Goal: Task Accomplishment & Management: Complete application form

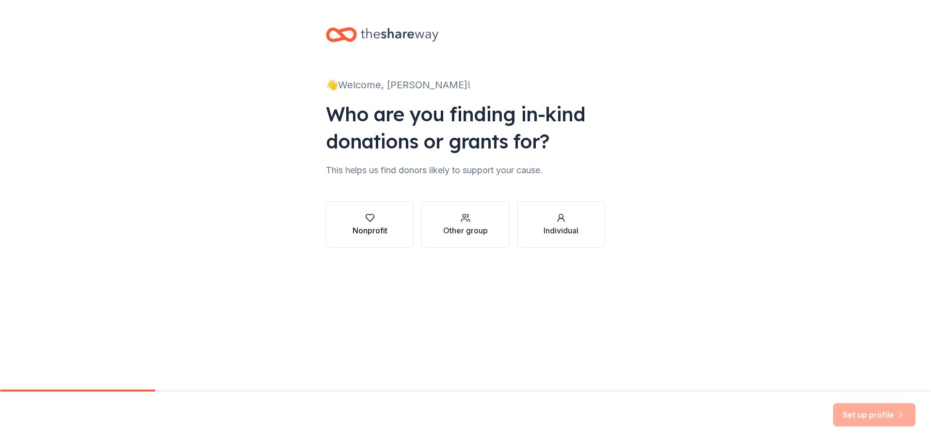
click at [383, 215] on div "button" at bounding box center [370, 218] width 35 height 10
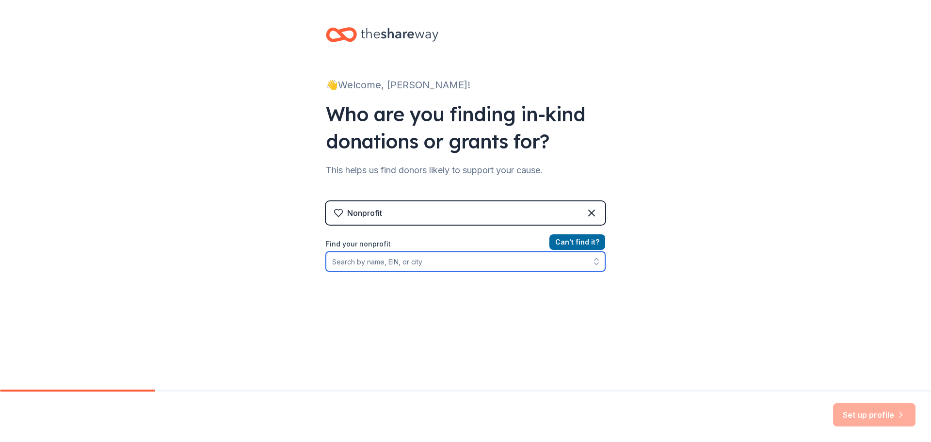
click at [418, 261] on input "Find your nonprofit" at bounding box center [465, 261] width 279 height 19
click at [421, 214] on div "Nonprofit" at bounding box center [465, 212] width 279 height 23
click at [588, 212] on icon at bounding box center [592, 213] width 12 height 12
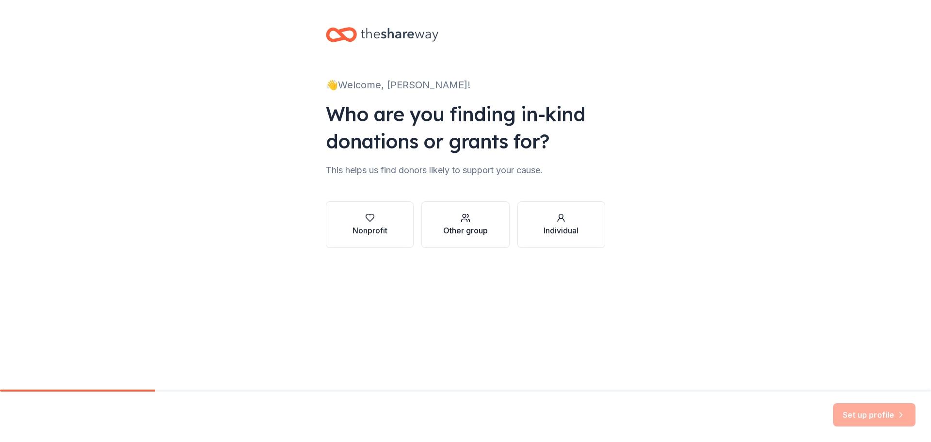
click at [468, 223] on div "Other group" at bounding box center [465, 224] width 45 height 23
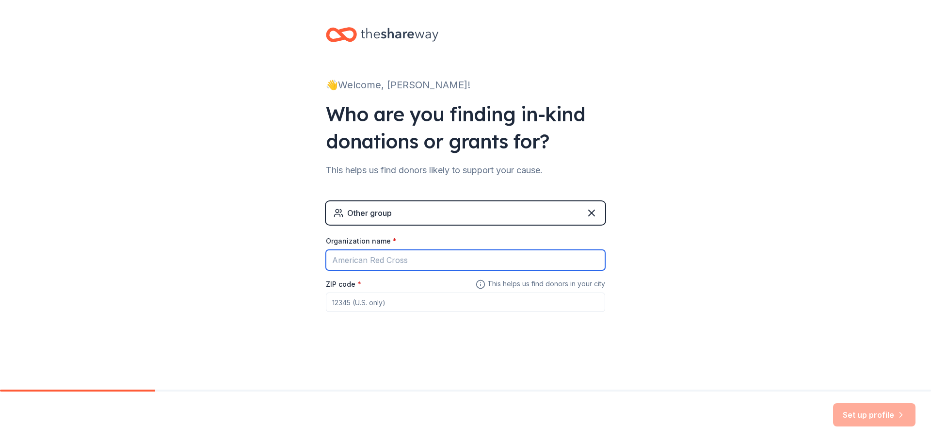
click at [386, 257] on input "Organization name *" at bounding box center [465, 260] width 279 height 20
type input "Spanish Club"
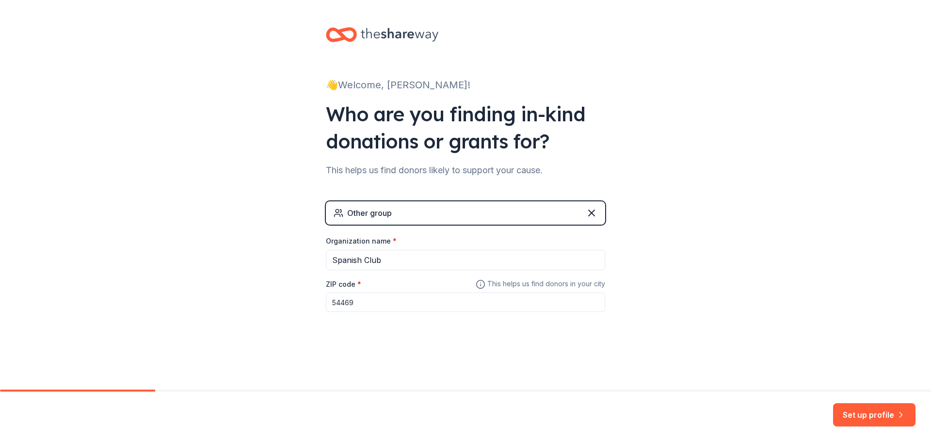
type input "54469"
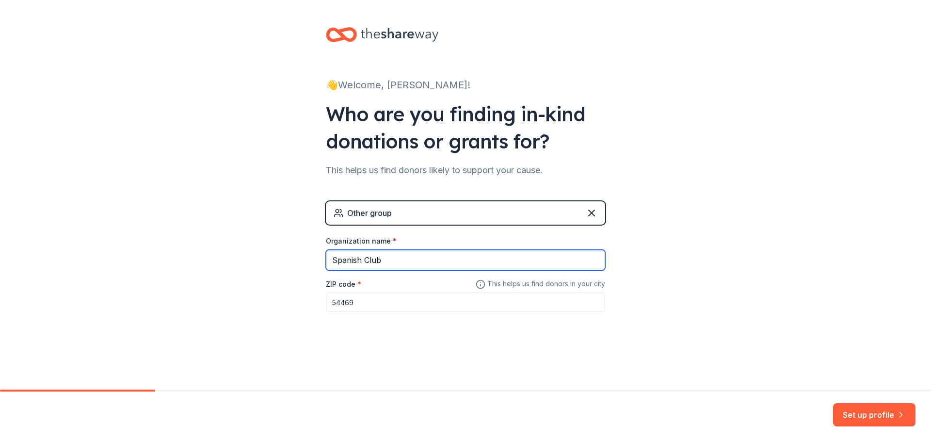
click at [332, 261] on input "Spanish Club" at bounding box center [465, 260] width 279 height 20
type input "[PERSON_NAME] High School Spanish Club"
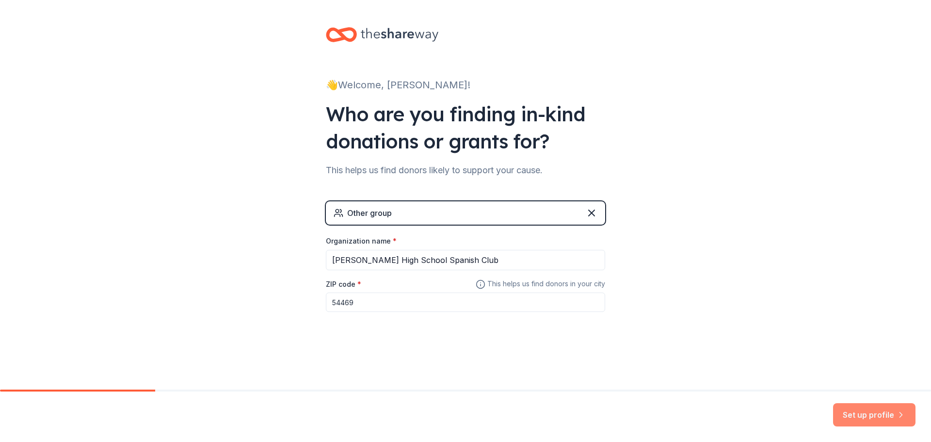
click at [857, 413] on button "Set up profile" at bounding box center [874, 414] width 82 height 23
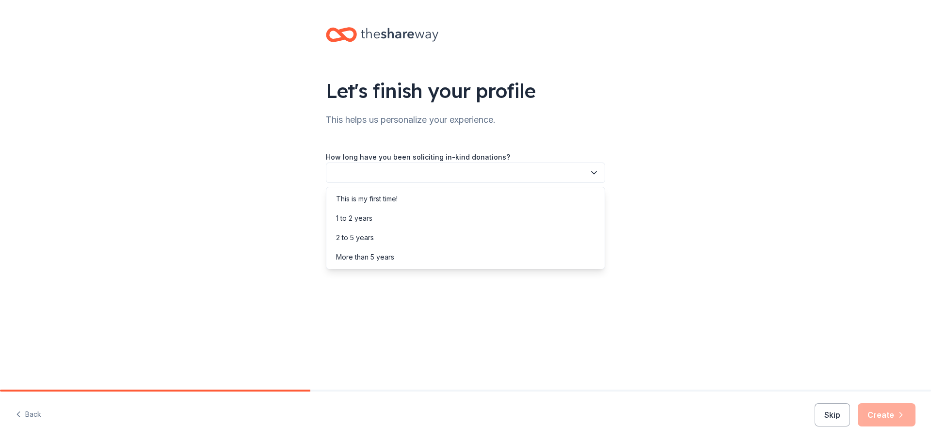
click at [462, 167] on button "button" at bounding box center [465, 172] width 279 height 20
click at [362, 198] on div "This is my first time!" at bounding box center [367, 199] width 62 height 12
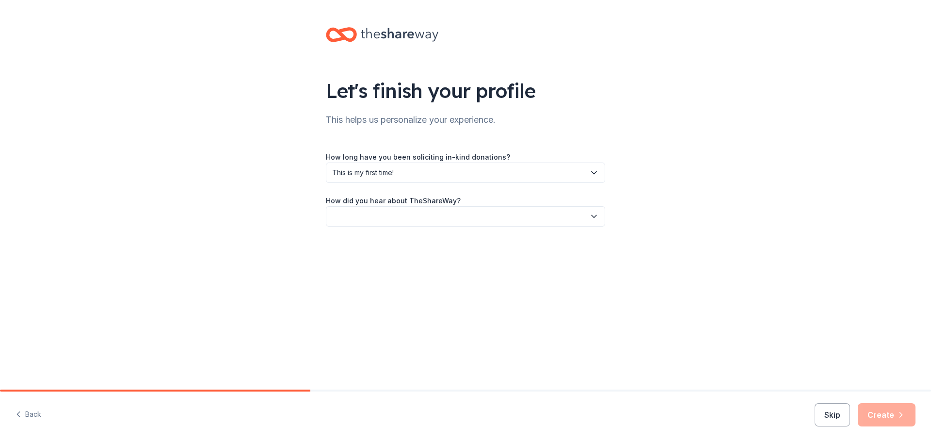
click at [385, 216] on button "button" at bounding box center [465, 216] width 279 height 20
click at [373, 316] on div "Other" at bounding box center [465, 319] width 274 height 19
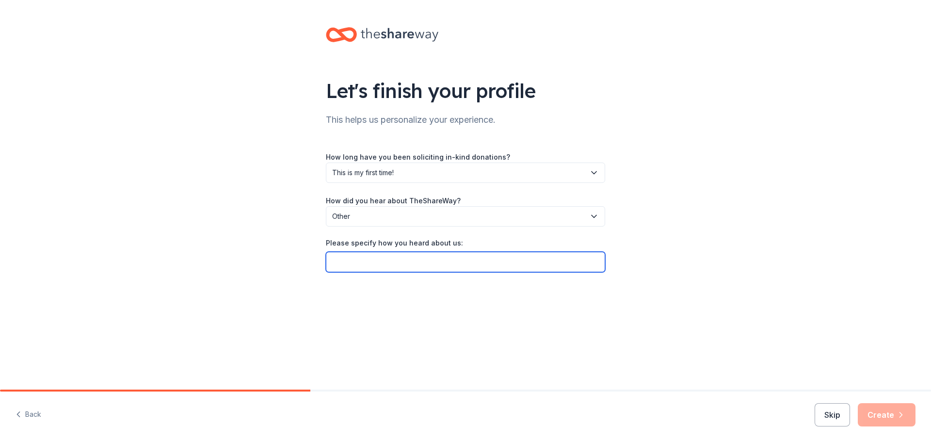
click at [365, 258] on input "Please specify how you heard about us:" at bounding box center [465, 262] width 279 height 20
type input "[US_STATE] Roadhouse website"
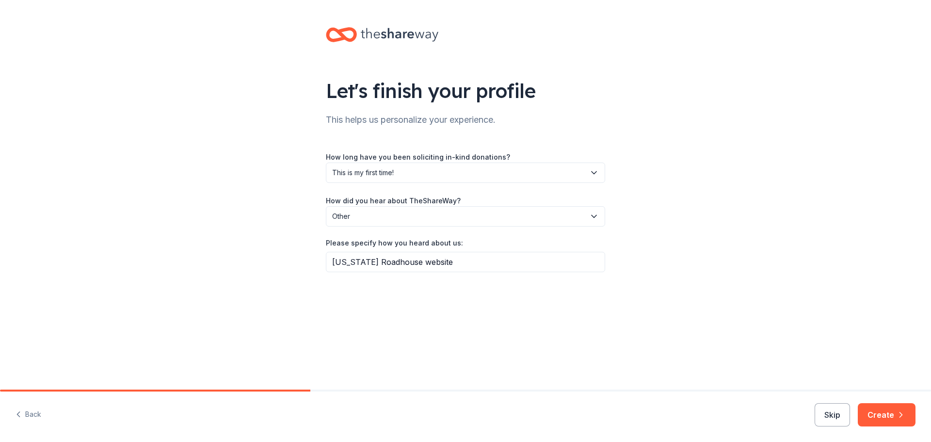
click at [899, 415] on icon "button" at bounding box center [901, 415] width 10 height 10
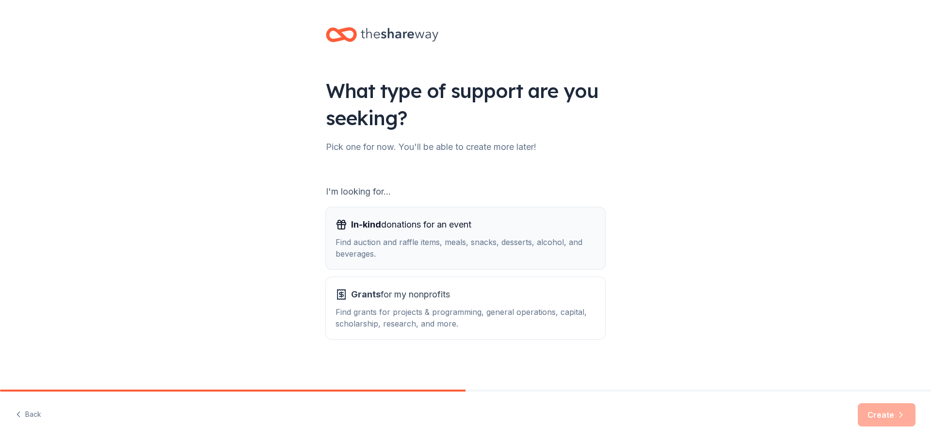
click at [482, 242] on div "Find auction and raffle items, meals, snacks, desserts, alcohol, and beverages." at bounding box center [466, 247] width 260 height 23
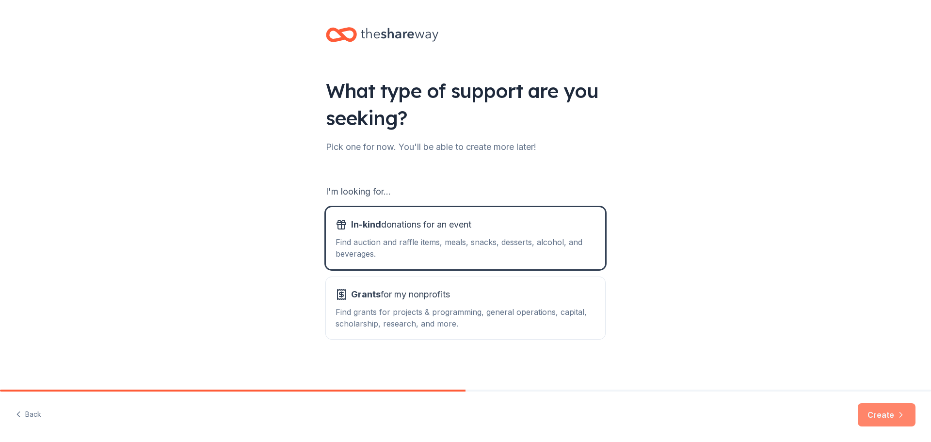
click at [890, 415] on button "Create" at bounding box center [887, 414] width 58 height 23
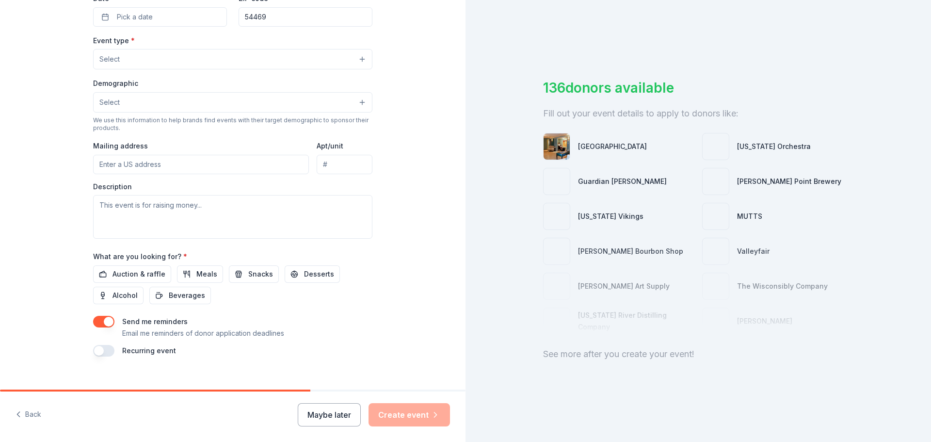
scroll to position [256, 0]
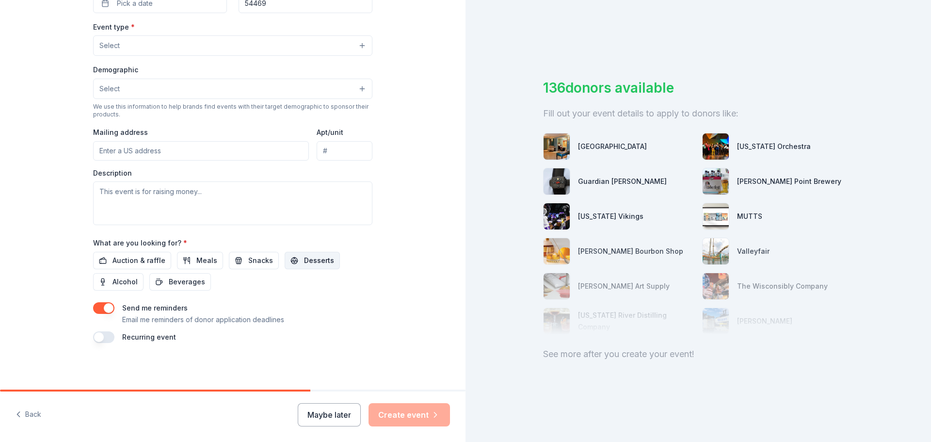
click at [311, 263] on span "Desserts" at bounding box center [319, 261] width 30 height 12
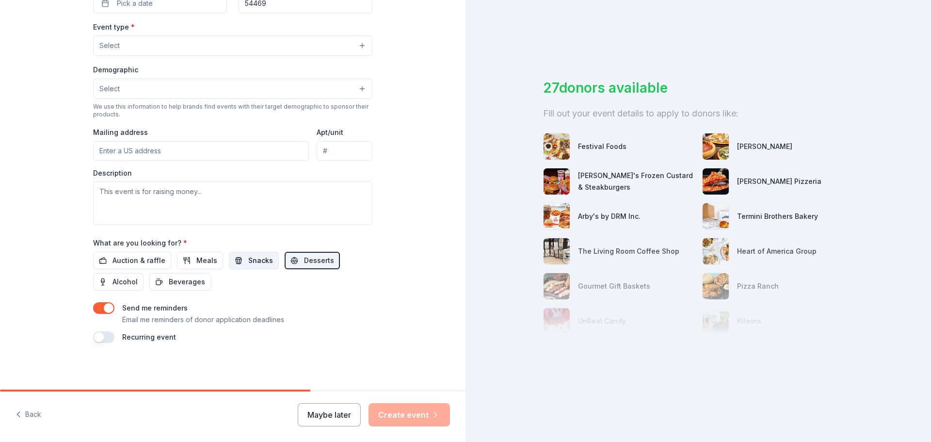
click at [249, 258] on span "Snacks" at bounding box center [260, 261] width 25 height 12
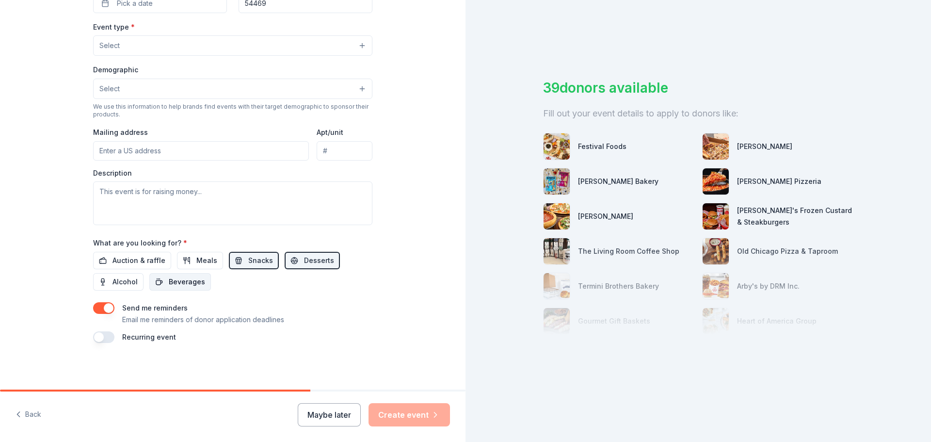
click at [159, 281] on button "Beverages" at bounding box center [180, 281] width 62 height 17
